Goal: Check status: Check status

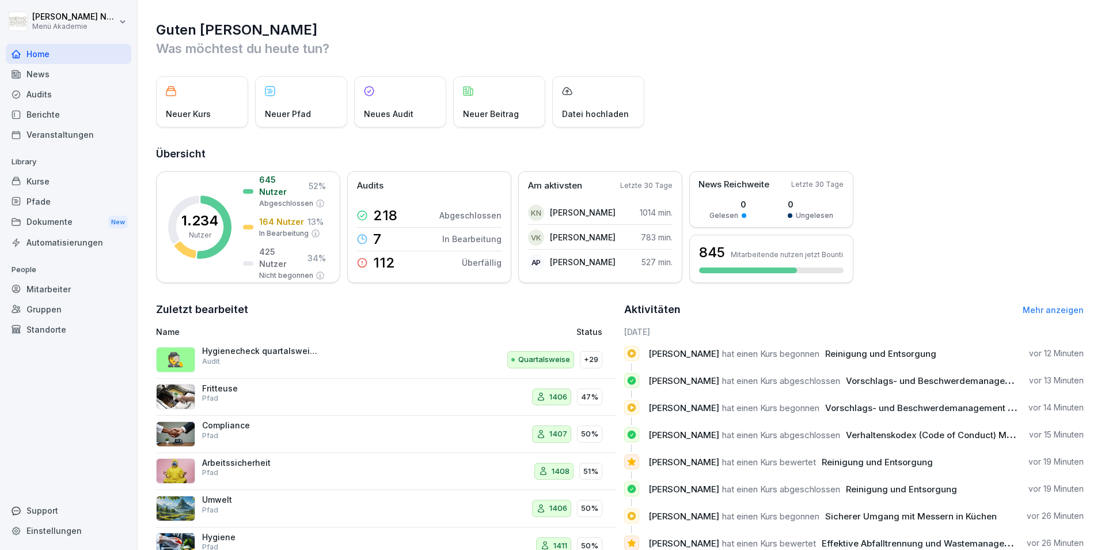
click at [46, 173] on div "Kurse" at bounding box center [69, 181] width 126 height 20
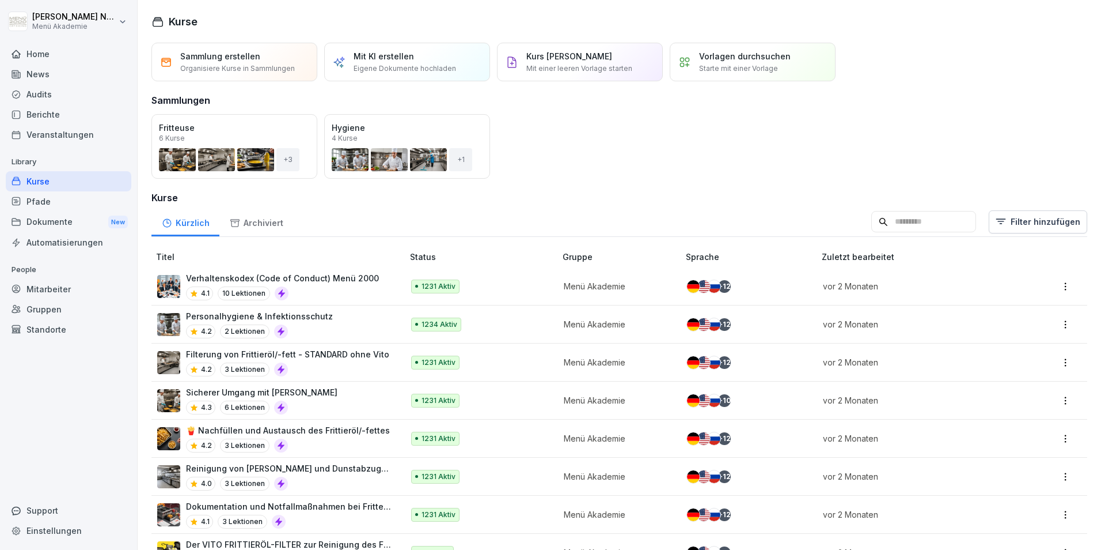
click at [46, 294] on div "Mitarbeiter" at bounding box center [69, 289] width 126 height 20
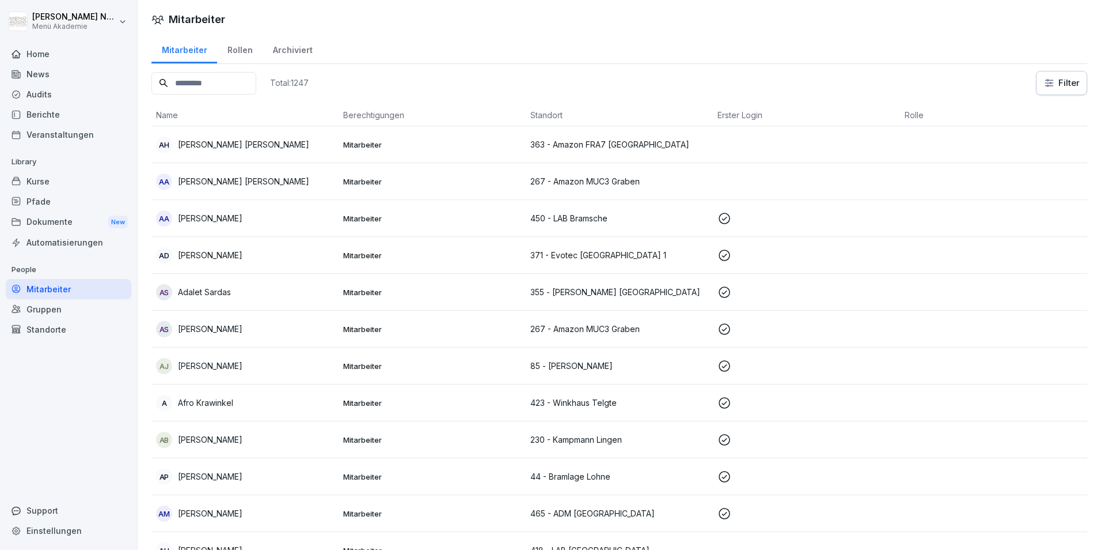
click at [212, 88] on input at bounding box center [204, 83] width 105 height 22
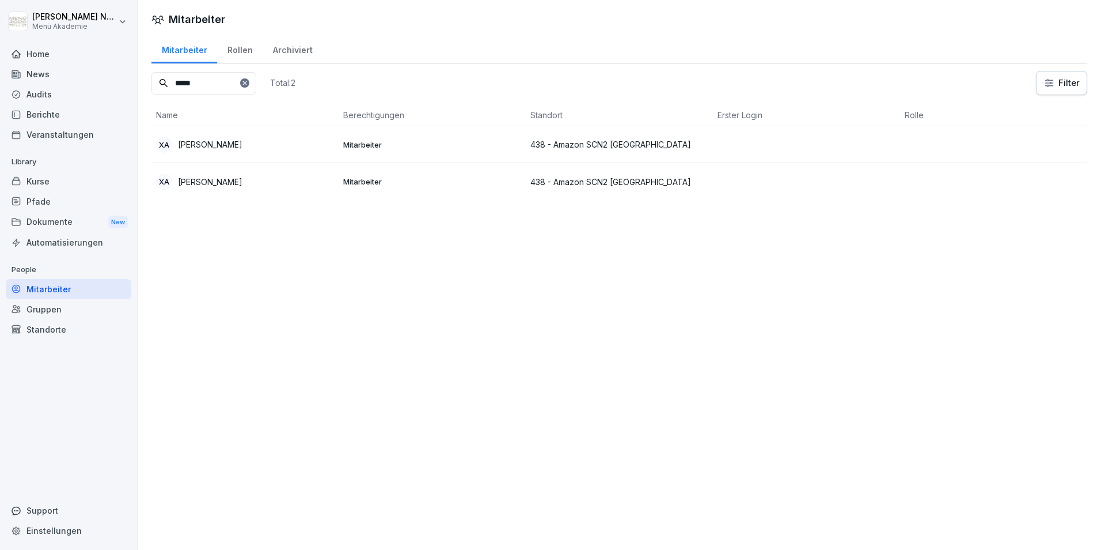
click at [296, 146] on div "XA [PERSON_NAME]" at bounding box center [245, 145] width 178 height 16
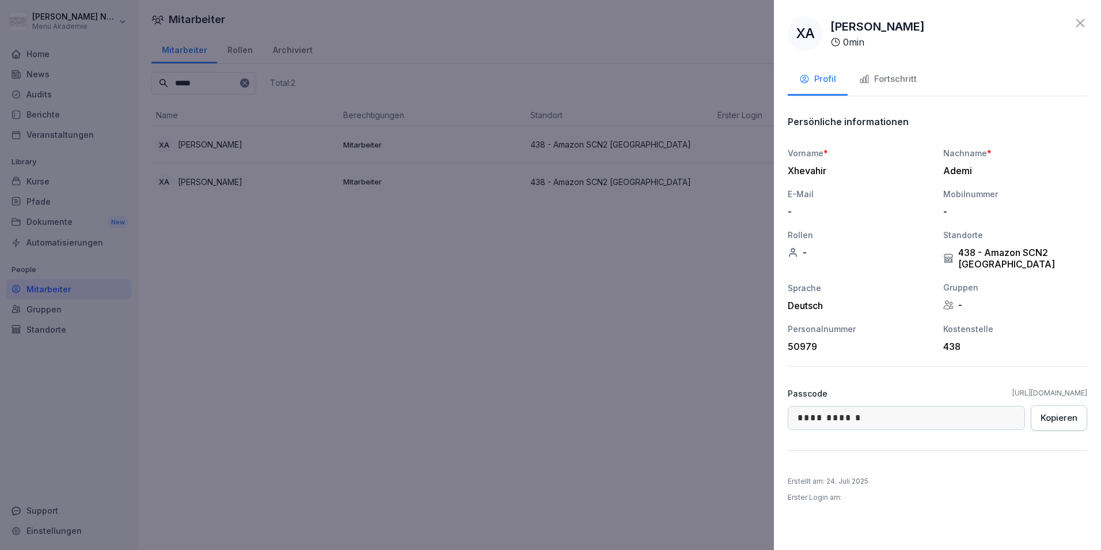
drag, startPoint x: 1089, startPoint y: 18, endPoint x: 1079, endPoint y: 18, distance: 9.8
click at [1081, 18] on div "**********" at bounding box center [937, 275] width 327 height 550
click at [1079, 18] on icon at bounding box center [1081, 23] width 14 height 14
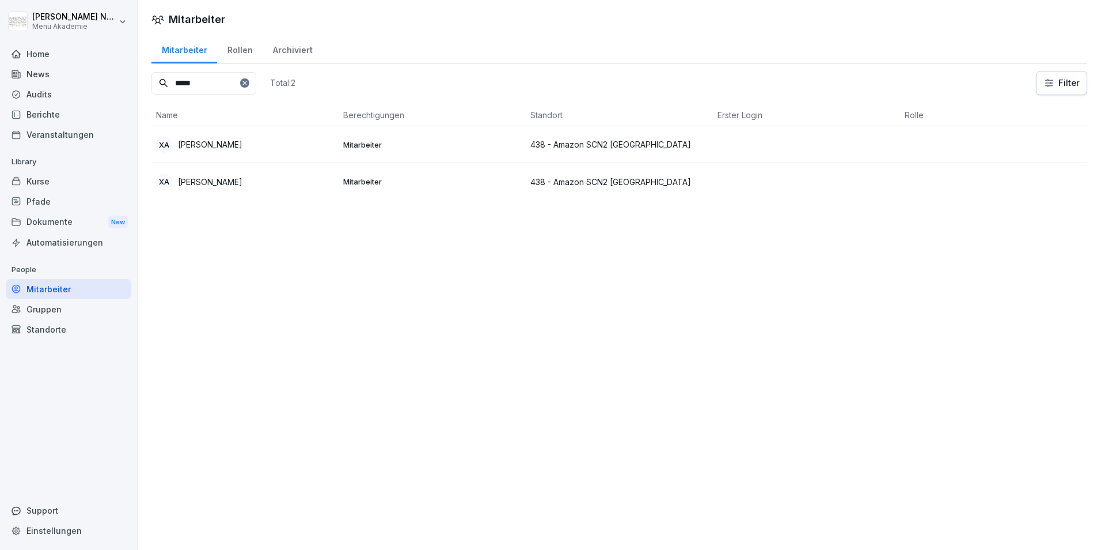
click at [249, 186] on div "XA [PERSON_NAME]" at bounding box center [245, 181] width 178 height 16
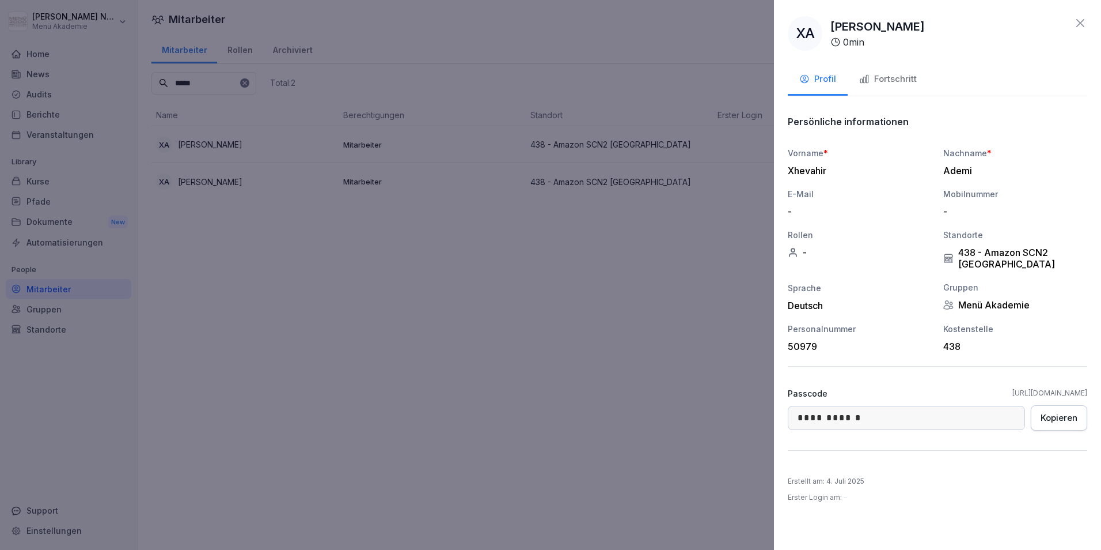
click at [235, 132] on div at bounding box center [550, 275] width 1101 height 550
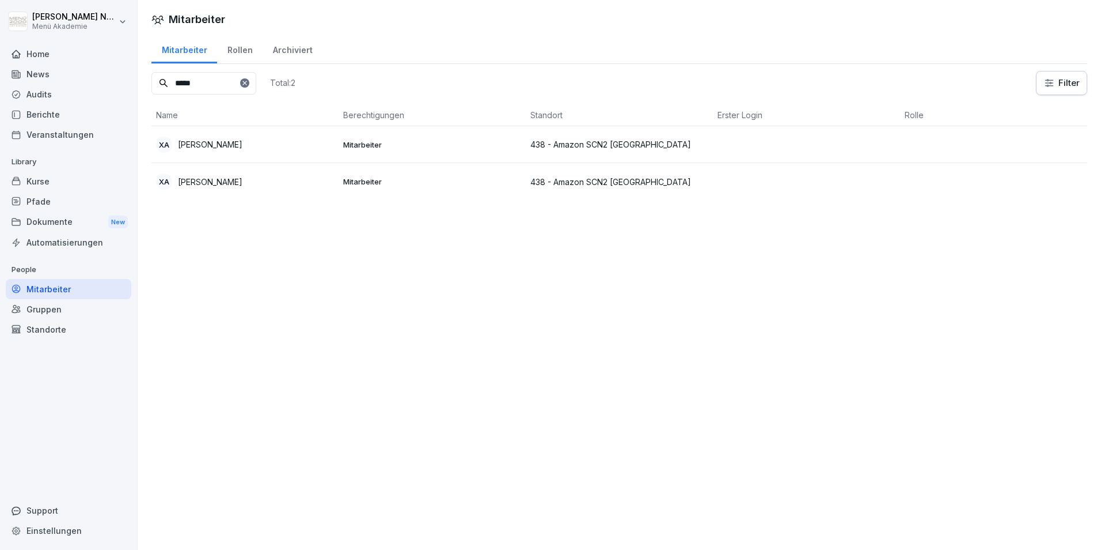
click at [218, 148] on p "[PERSON_NAME]" at bounding box center [210, 144] width 65 height 12
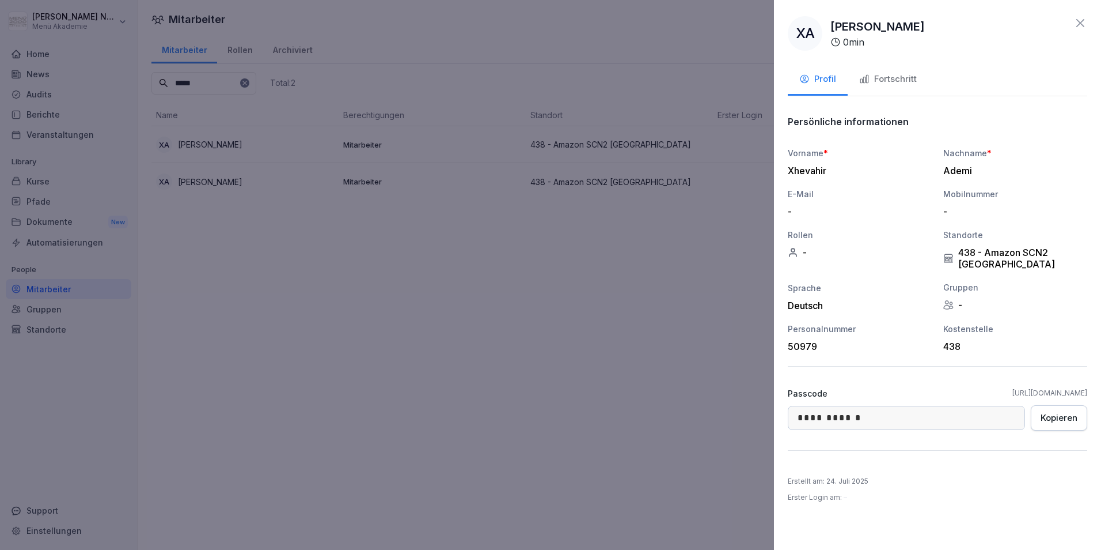
click at [887, 85] on div "Fortschritt" at bounding box center [889, 79] width 58 height 13
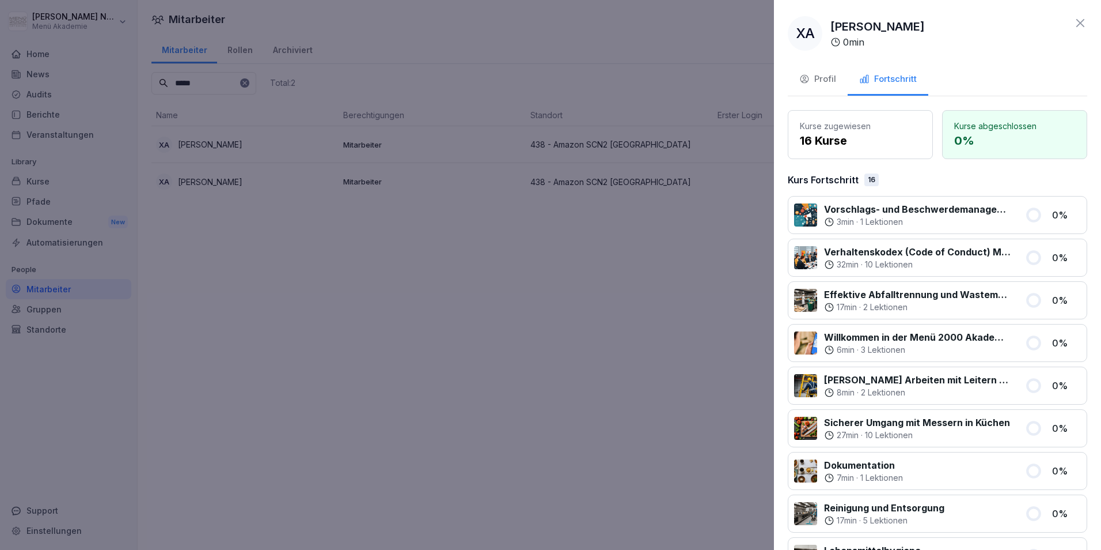
click at [156, 137] on div at bounding box center [550, 275] width 1101 height 550
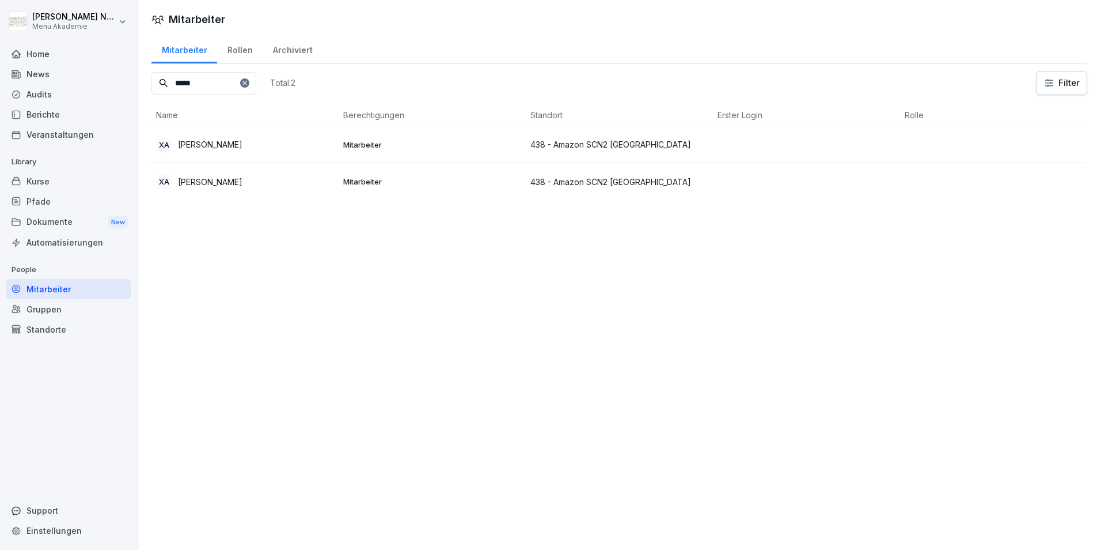
click at [244, 145] on div "XA [PERSON_NAME]" at bounding box center [245, 145] width 178 height 16
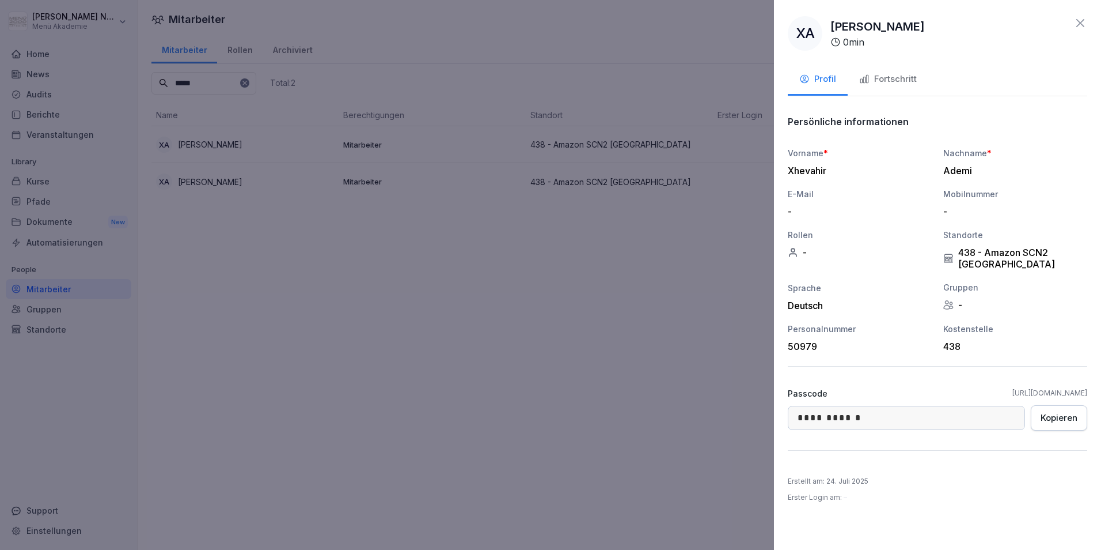
click at [1087, 24] on icon at bounding box center [1081, 23] width 14 height 14
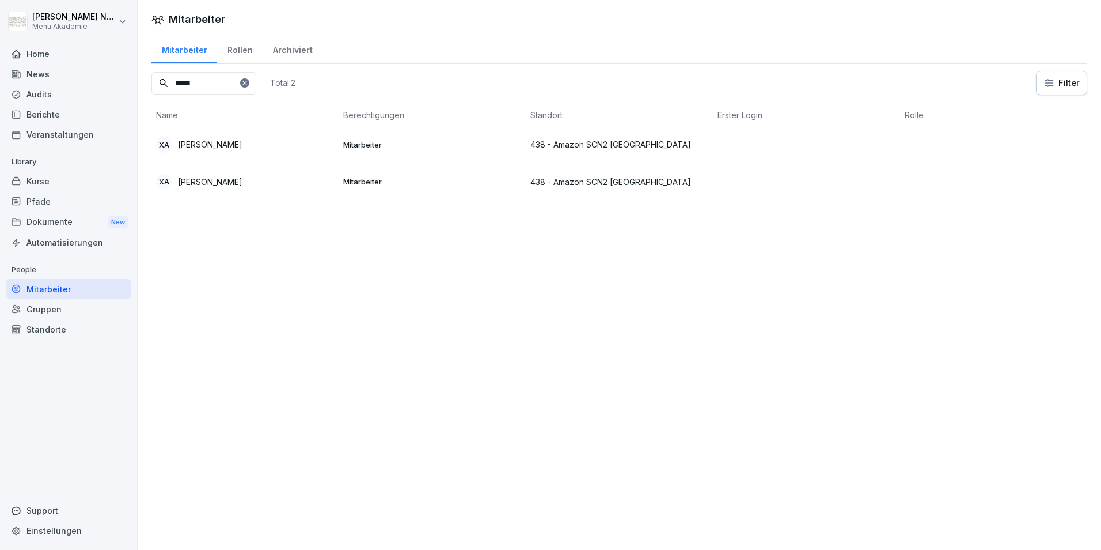
drag, startPoint x: 205, startPoint y: 85, endPoint x: 116, endPoint y: 70, distance: 89.3
click at [114, 72] on div "[PERSON_NAME] Menü Akademie Home News Audits Berichte Veranstaltungen Library K…" at bounding box center [550, 275] width 1101 height 550
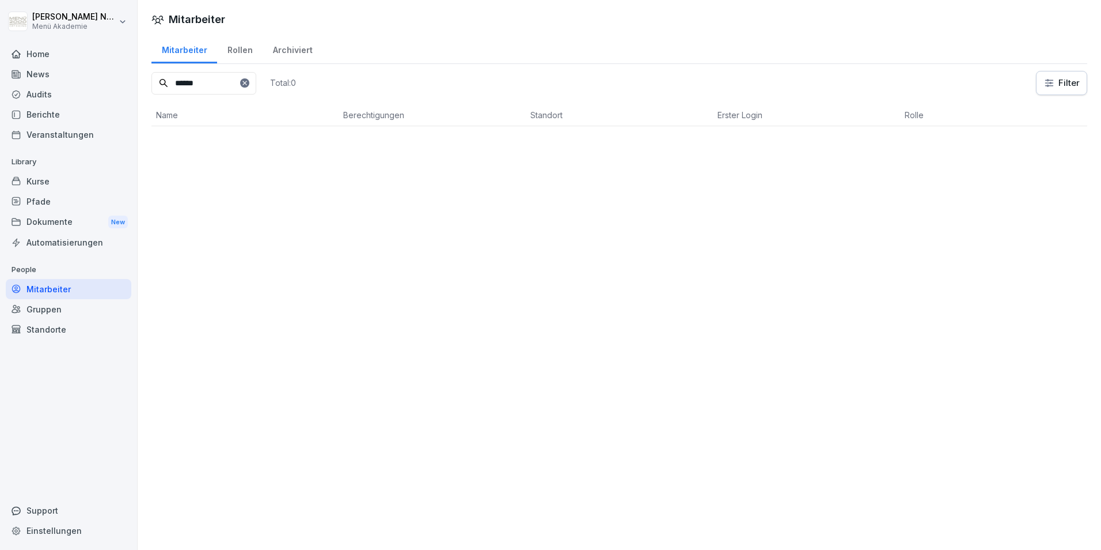
drag, startPoint x: 264, startPoint y: 81, endPoint x: 127, endPoint y: 78, distance: 137.2
click at [127, 78] on div "[PERSON_NAME] Menü Akademie Home News Audits Berichte Veranstaltungen Library K…" at bounding box center [550, 275] width 1101 height 550
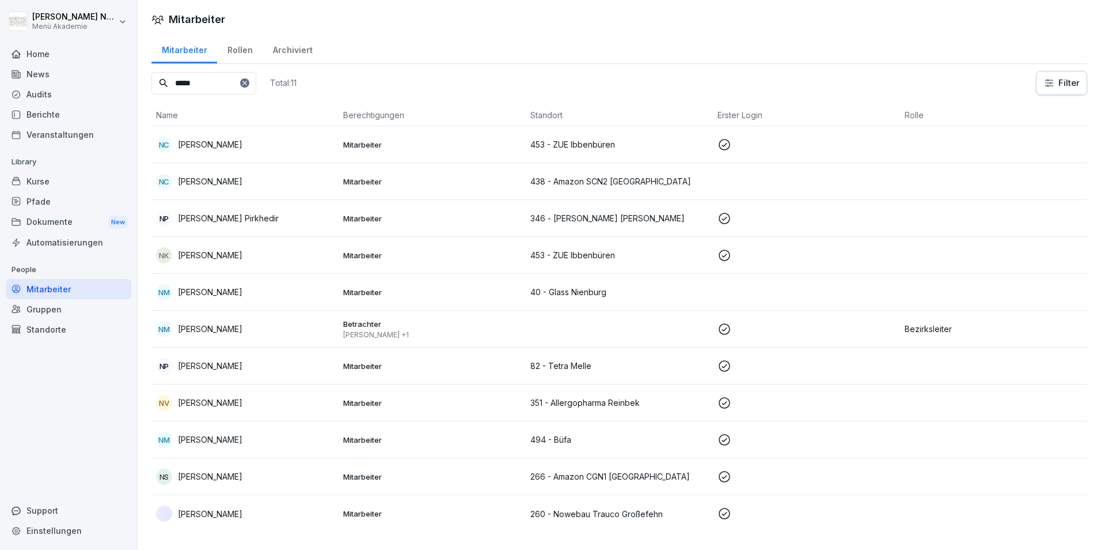
type input "*****"
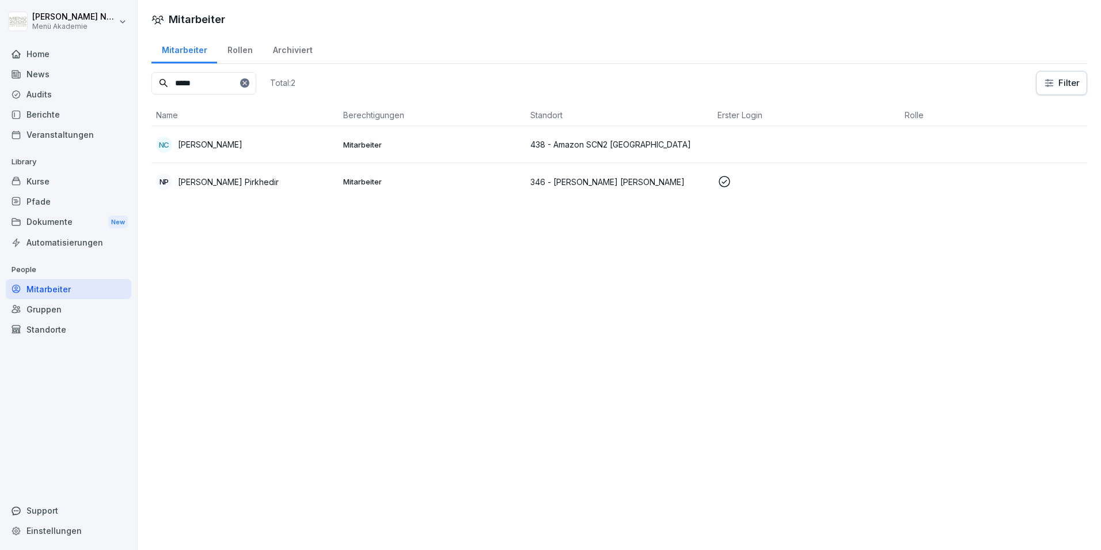
click at [227, 151] on div "NC [PERSON_NAME]" at bounding box center [245, 145] width 178 height 16
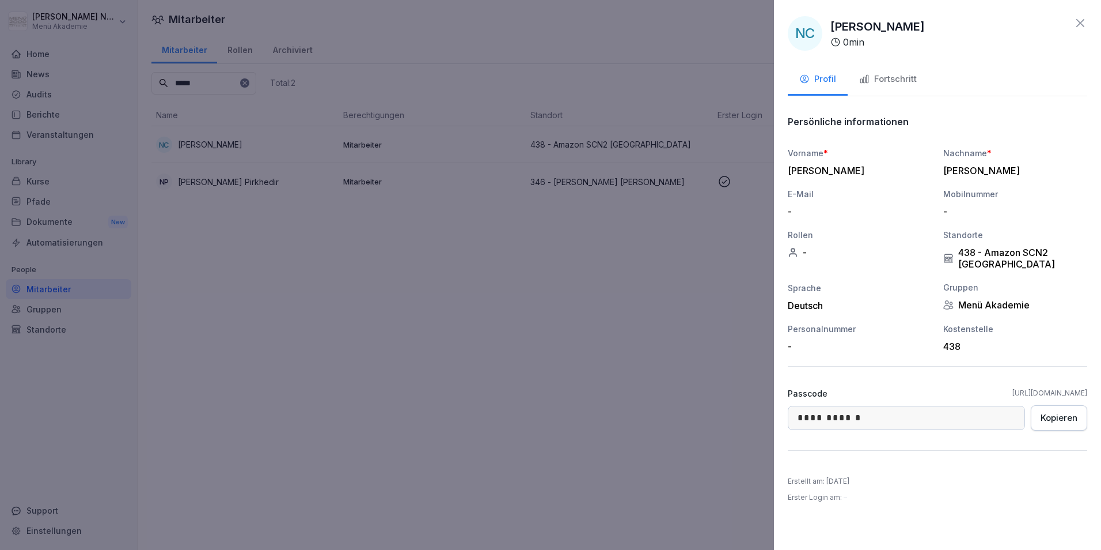
click at [869, 81] on icon "button" at bounding box center [865, 79] width 10 height 10
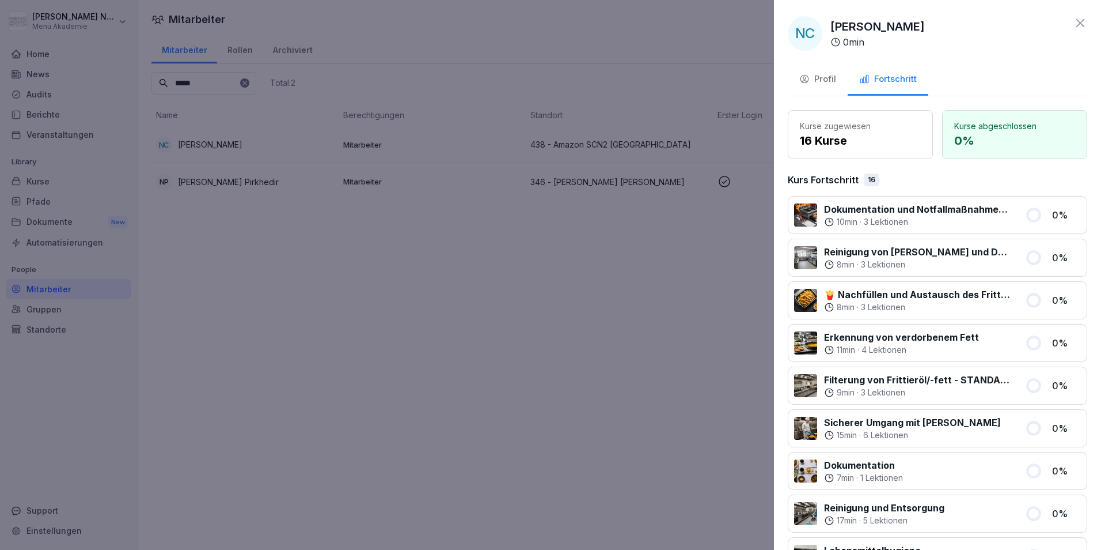
click at [520, 324] on div at bounding box center [550, 275] width 1101 height 550
